Goal: Information Seeking & Learning: Learn about a topic

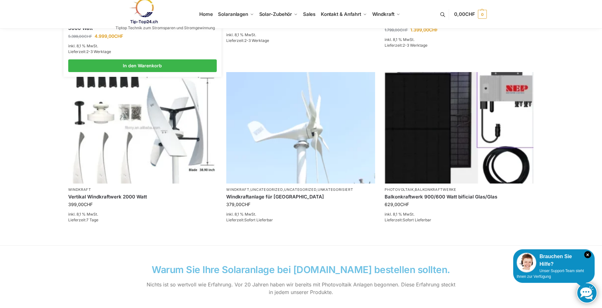
scroll to position [413, 0]
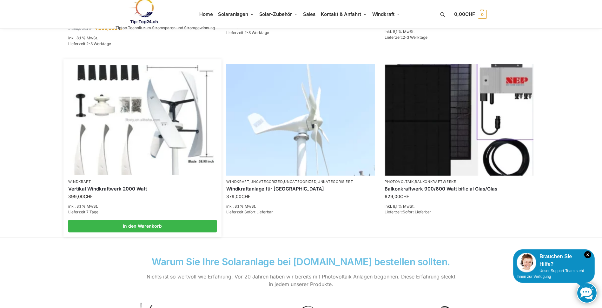
click at [104, 190] on link "Vertikal Windkraftwerk 2000 Watt" at bounding box center [142, 189] width 149 height 6
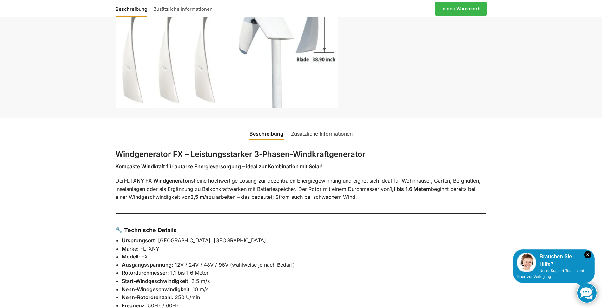
scroll to position [159, 0]
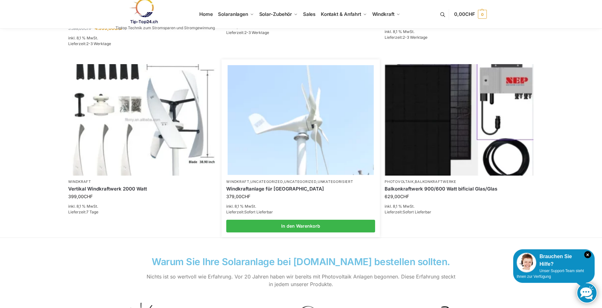
click at [270, 189] on link "Windkraftanlage für [GEOGRAPHIC_DATA]" at bounding box center [300, 189] width 149 height 6
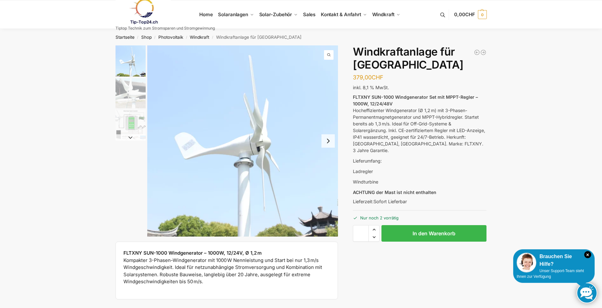
click at [328, 142] on button "Next slide" at bounding box center [328, 140] width 13 height 13
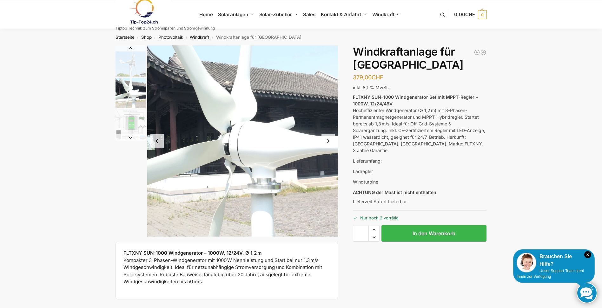
click at [328, 142] on button "Next slide" at bounding box center [328, 140] width 13 height 13
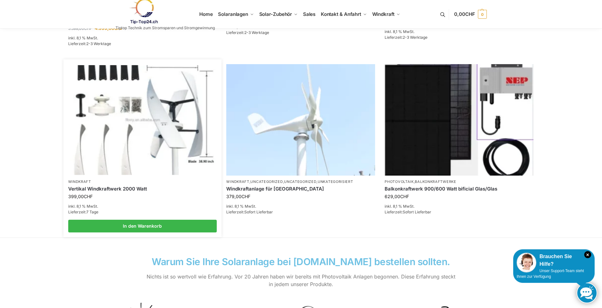
click at [158, 117] on img at bounding box center [143, 120] width 146 height 110
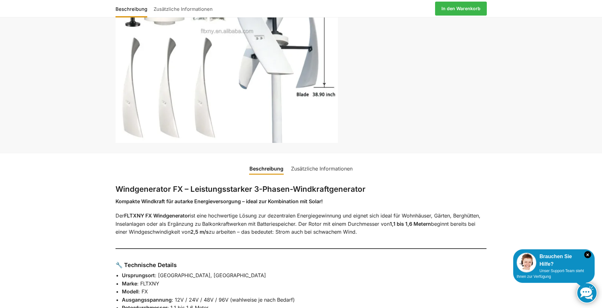
scroll to position [127, 0]
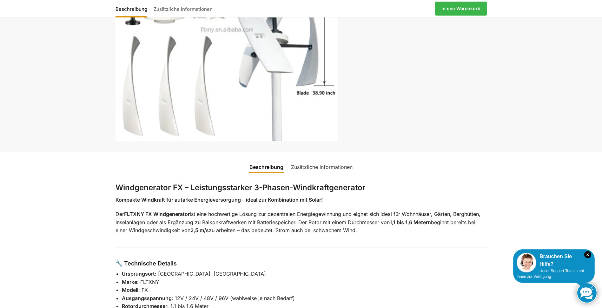
click at [323, 166] on link "Zusätzliche Informationen" at bounding box center [321, 166] width 69 height 15
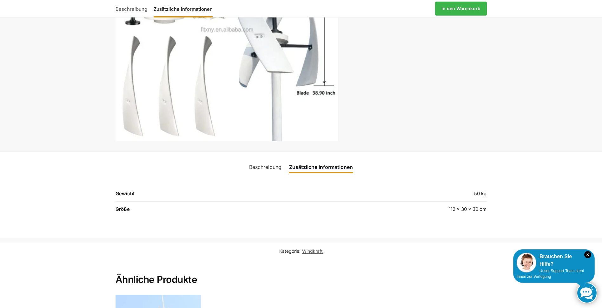
click at [266, 165] on link "Beschreibung" at bounding box center [265, 166] width 40 height 15
